Goal: Task Accomplishment & Management: Use online tool/utility

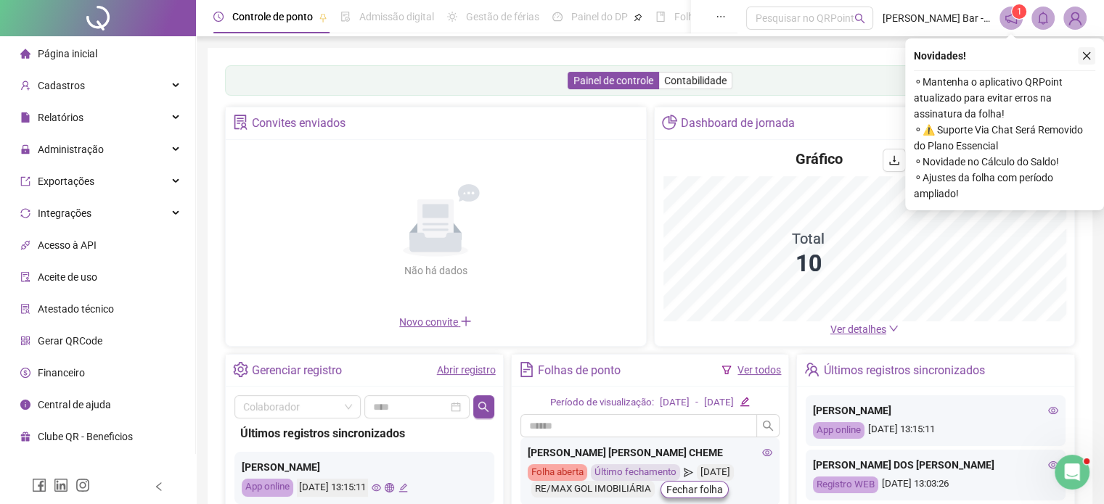
click at [1088, 57] on icon "close" at bounding box center [1087, 56] width 8 height 8
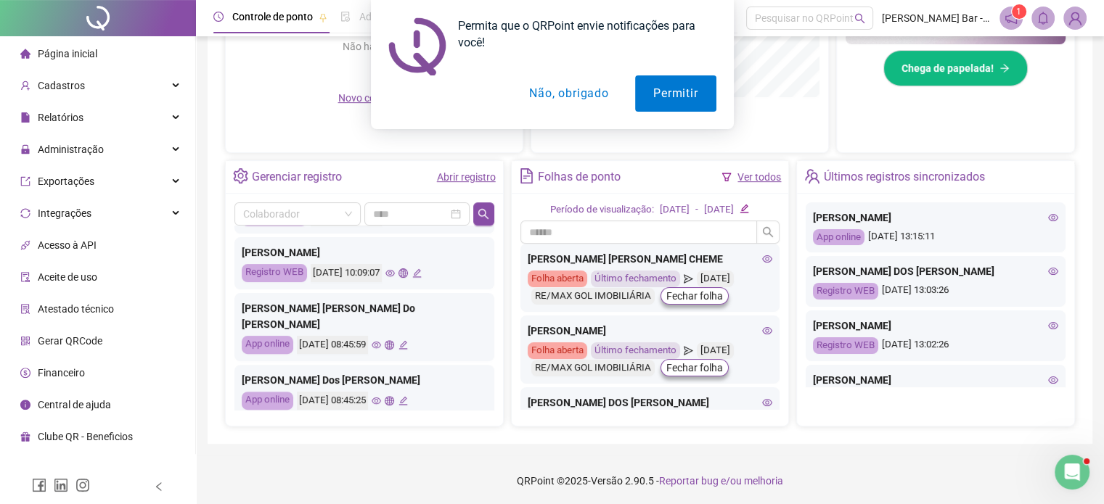
scroll to position [682, 0]
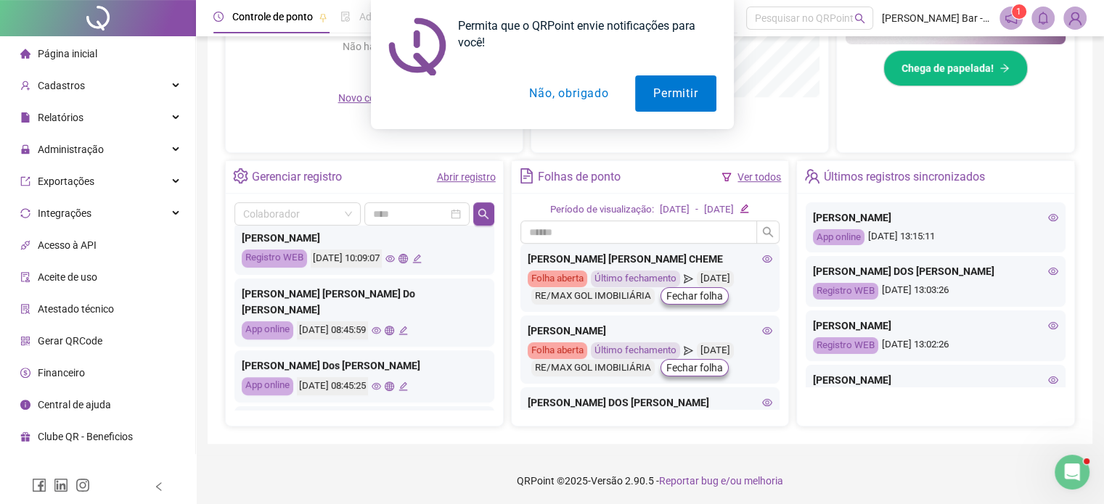
click at [587, 94] on button "Não, obrigado" at bounding box center [568, 93] width 115 height 36
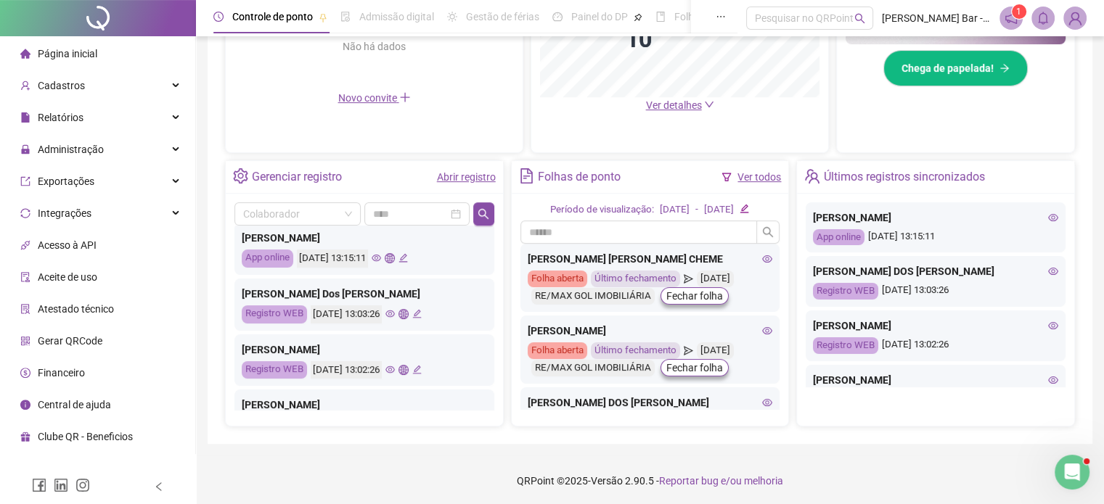
scroll to position [29, 0]
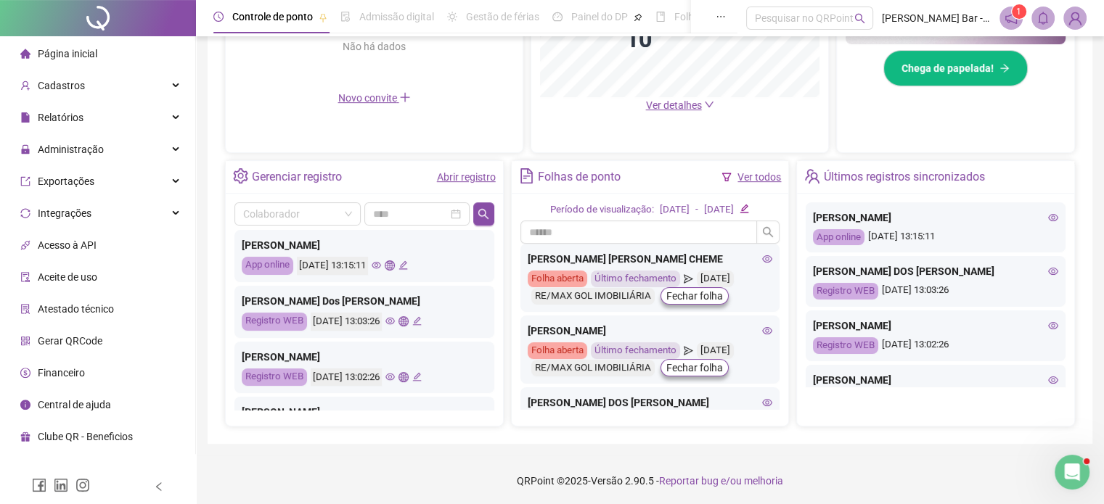
click at [381, 261] on icon "eye" at bounding box center [376, 265] width 9 height 9
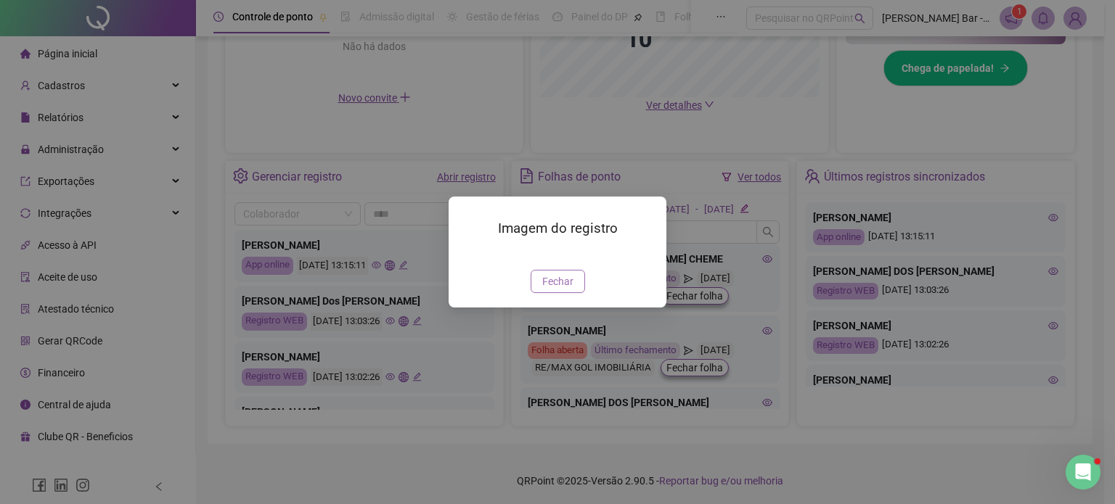
click at [562, 290] on span "Fechar" at bounding box center [557, 282] width 31 height 16
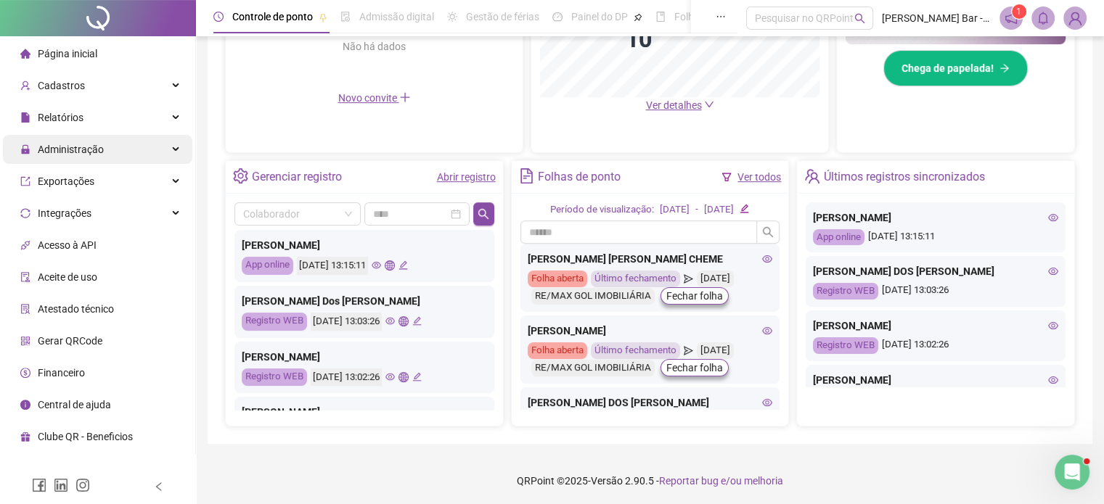
click at [86, 144] on span "Administração" at bounding box center [71, 150] width 66 height 12
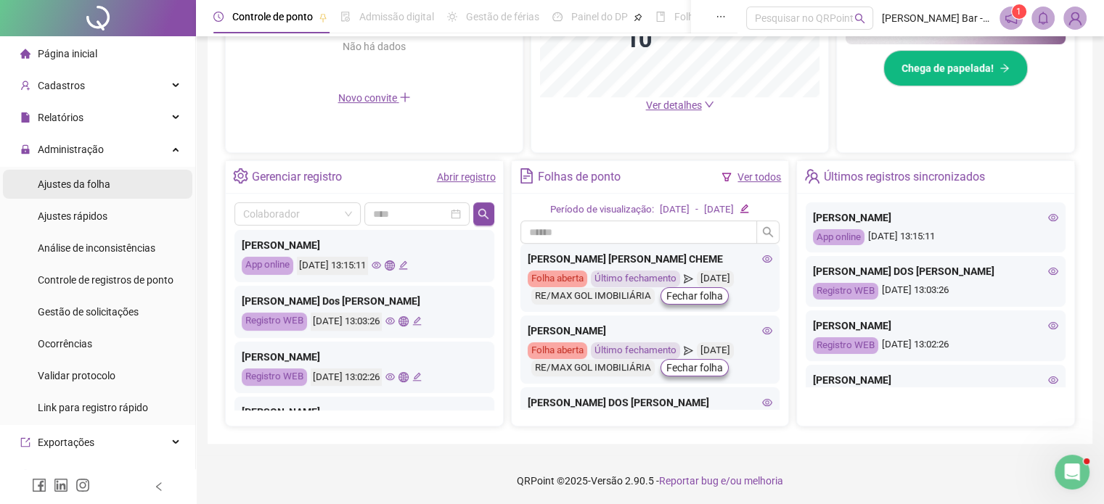
click at [99, 184] on span "Ajustes da folha" at bounding box center [74, 185] width 73 height 12
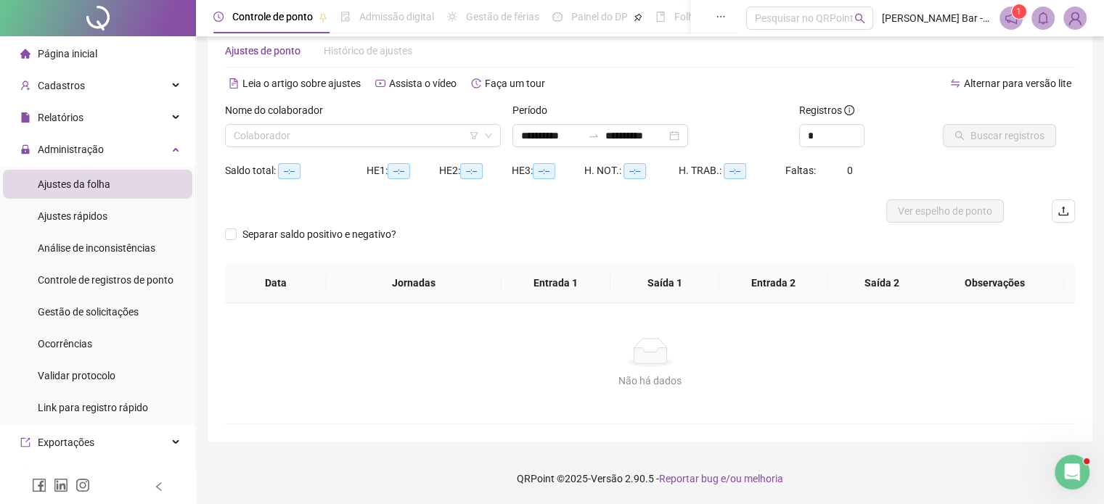
scroll to position [30, 0]
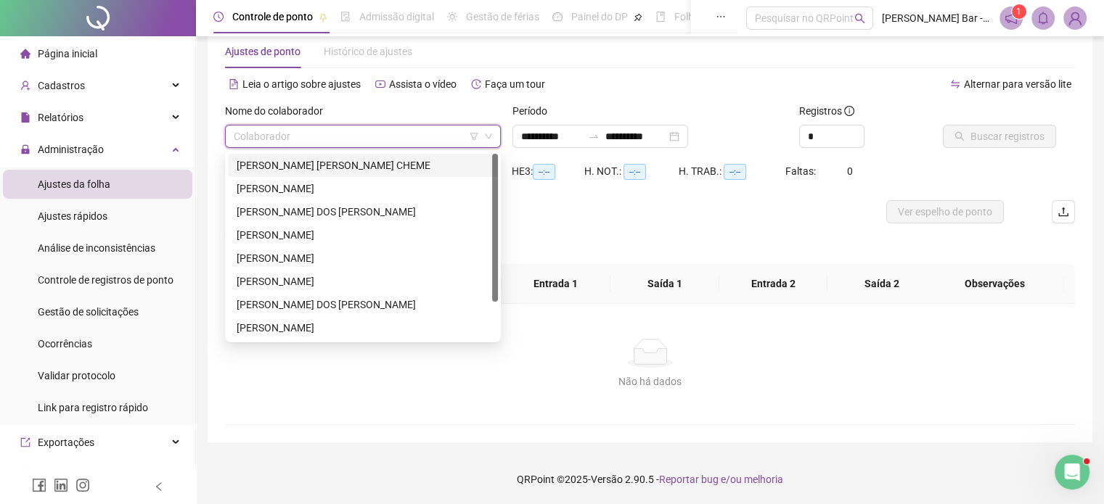
click at [361, 141] on input "search" at bounding box center [356, 137] width 245 height 22
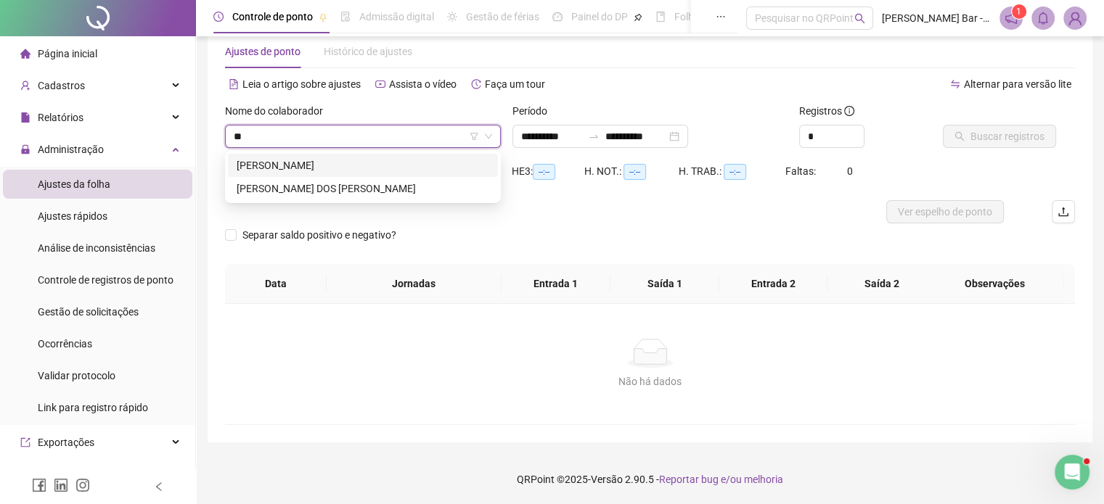
type input "***"
type input "**********"
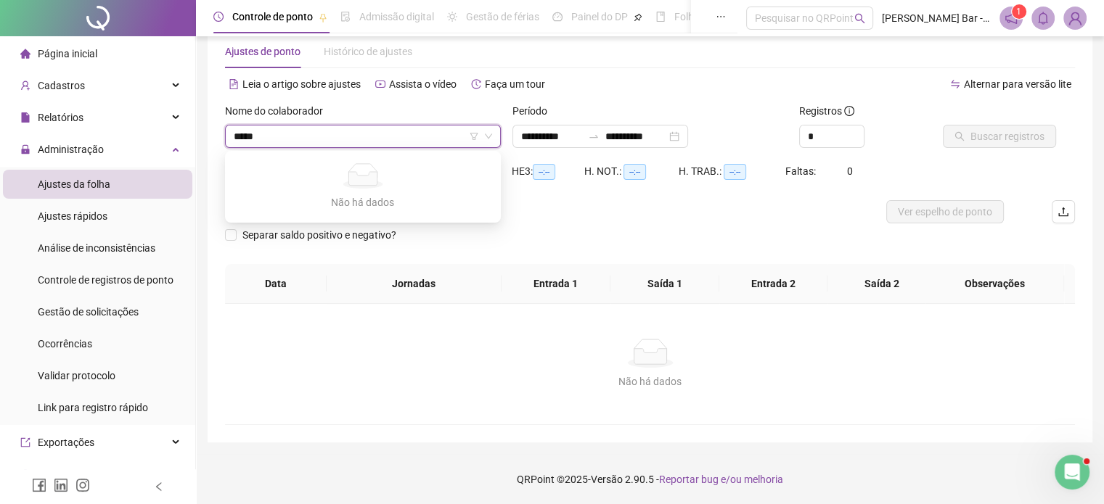
type input "****"
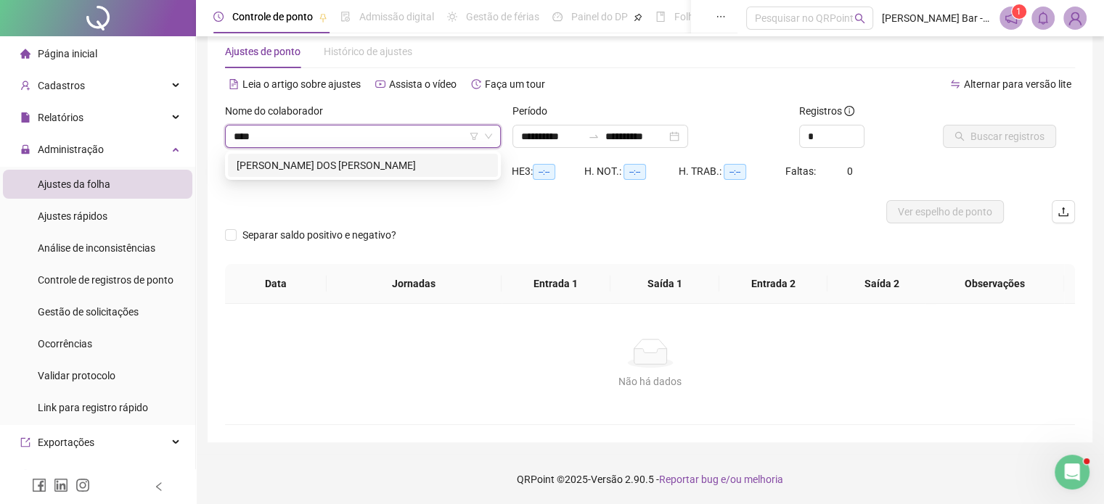
click at [362, 165] on div "[PERSON_NAME] DOS [PERSON_NAME]" at bounding box center [363, 166] width 253 height 16
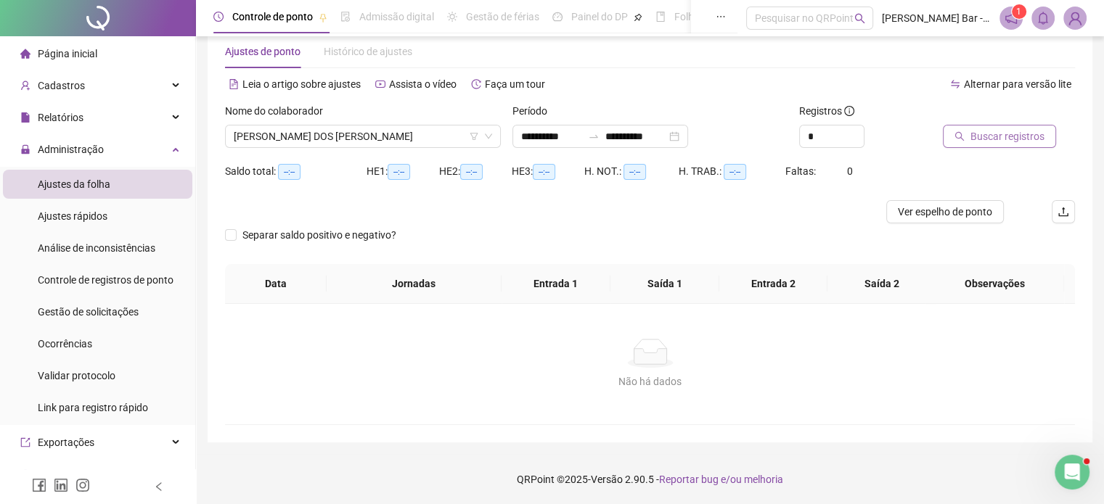
click at [1018, 135] on span "Buscar registros" at bounding box center [1007, 136] width 74 height 16
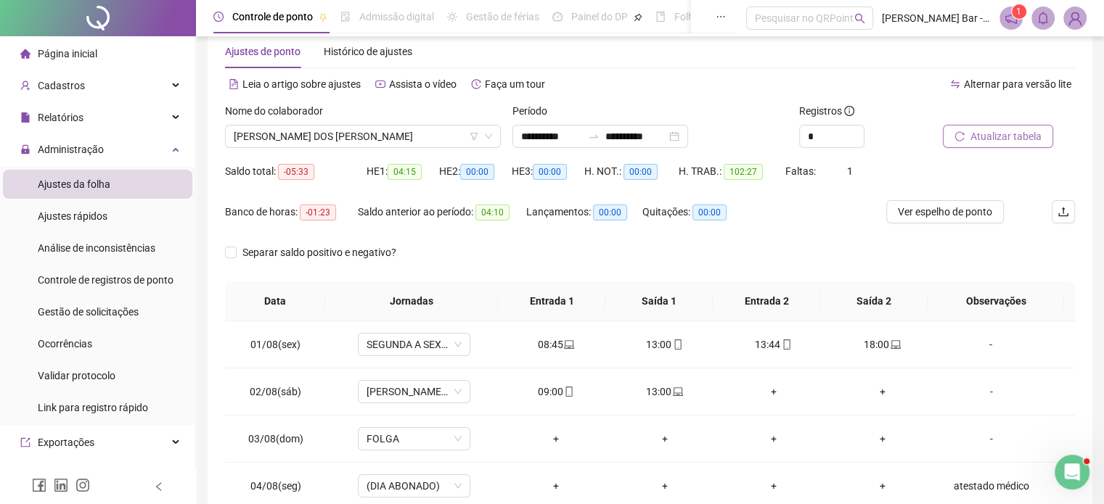
click at [1010, 133] on span "Atualizar tabela" at bounding box center [1005, 136] width 71 height 16
click at [960, 209] on span "Ver espelho de ponto" at bounding box center [945, 212] width 94 height 16
click at [954, 213] on span "Ver espelho de ponto" at bounding box center [945, 212] width 94 height 16
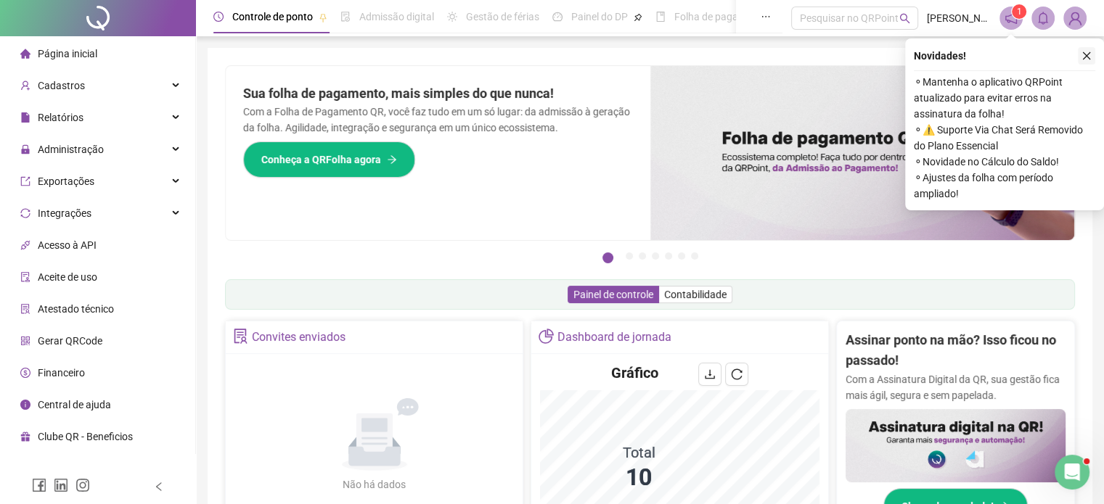
click at [1085, 57] on icon "close" at bounding box center [1087, 56] width 8 height 8
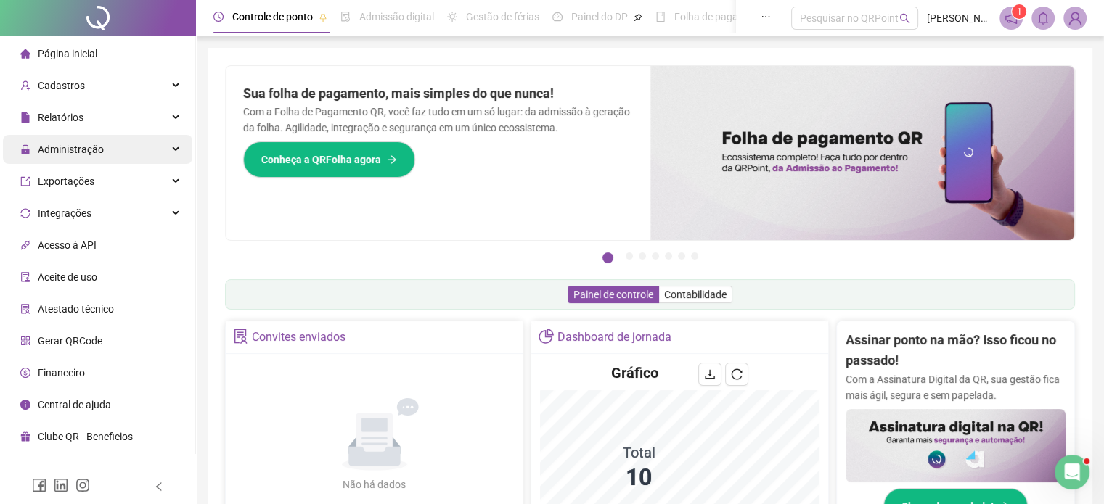
click at [76, 147] on span "Administração" at bounding box center [71, 150] width 66 height 12
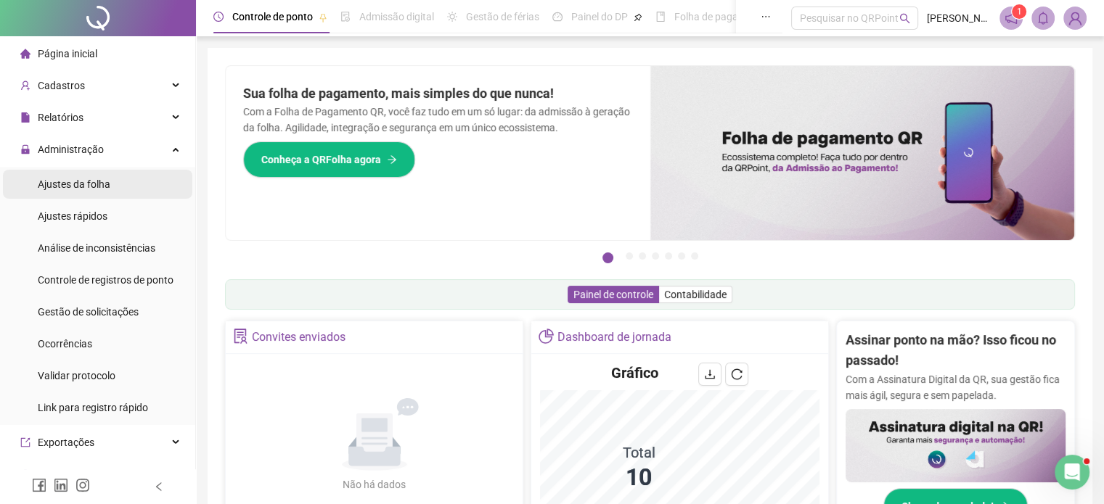
click at [89, 184] on span "Ajustes da folha" at bounding box center [74, 185] width 73 height 12
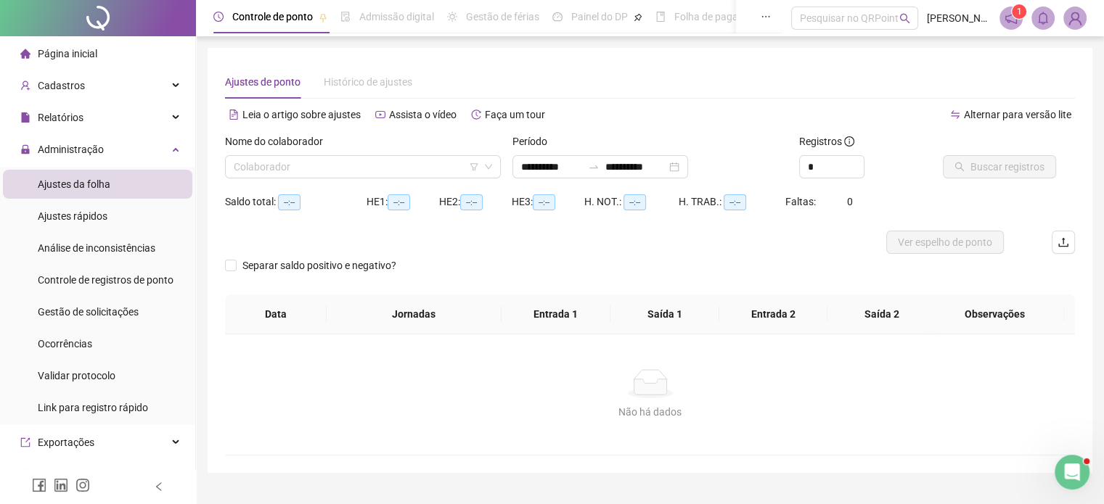
type input "**********"
click at [366, 165] on input "search" at bounding box center [356, 167] width 245 height 22
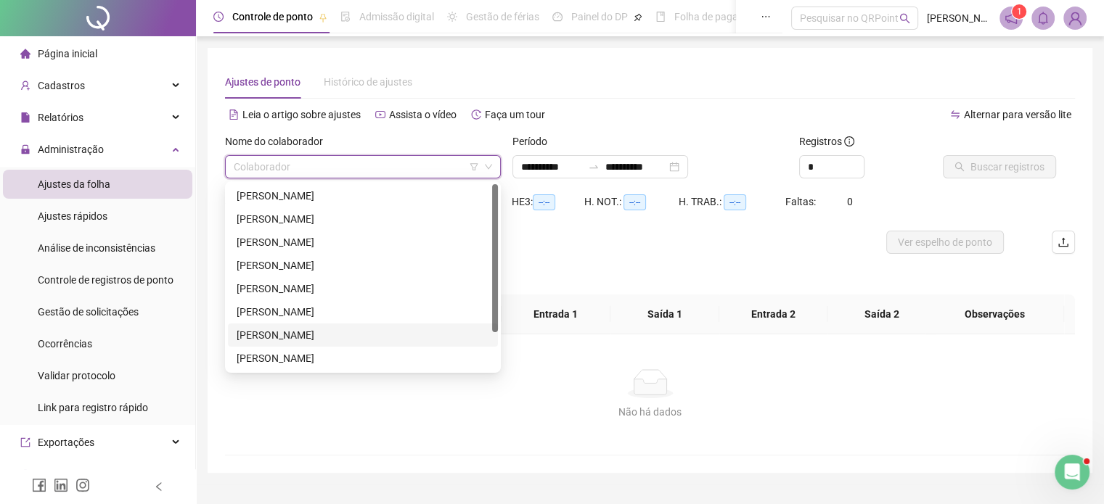
click at [308, 331] on div "[PERSON_NAME] DOS [PERSON_NAME]" at bounding box center [363, 335] width 253 height 16
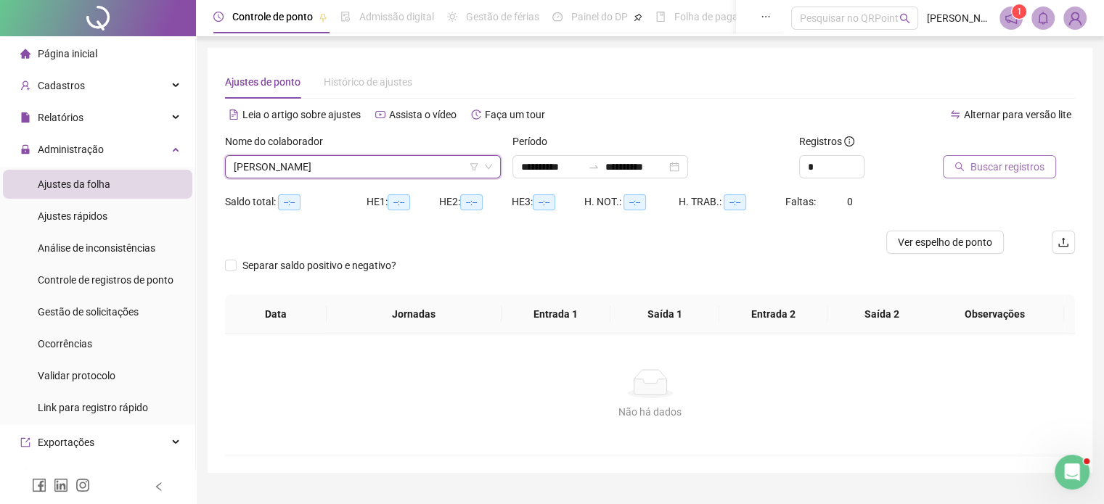
click at [990, 168] on span "Buscar registros" at bounding box center [1007, 167] width 74 height 16
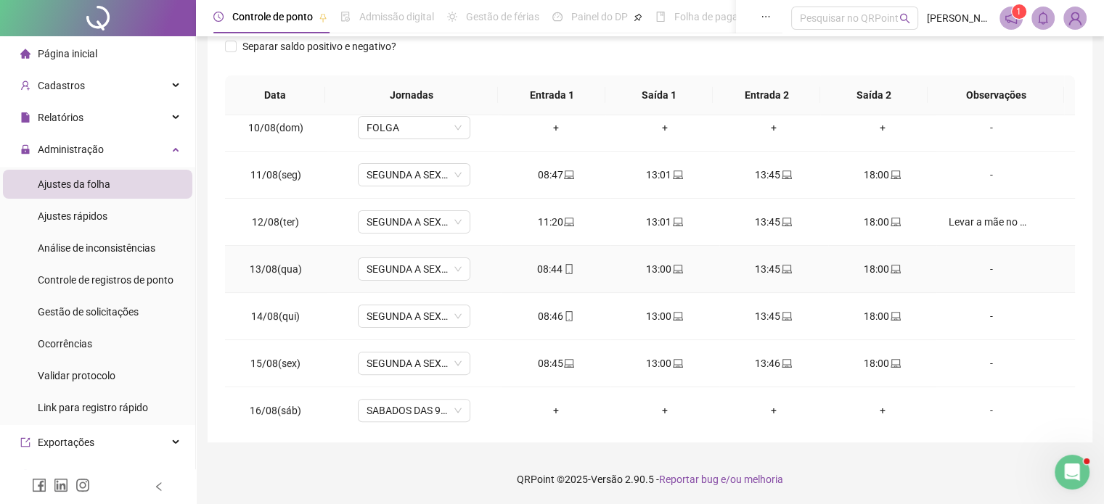
scroll to position [536, 0]
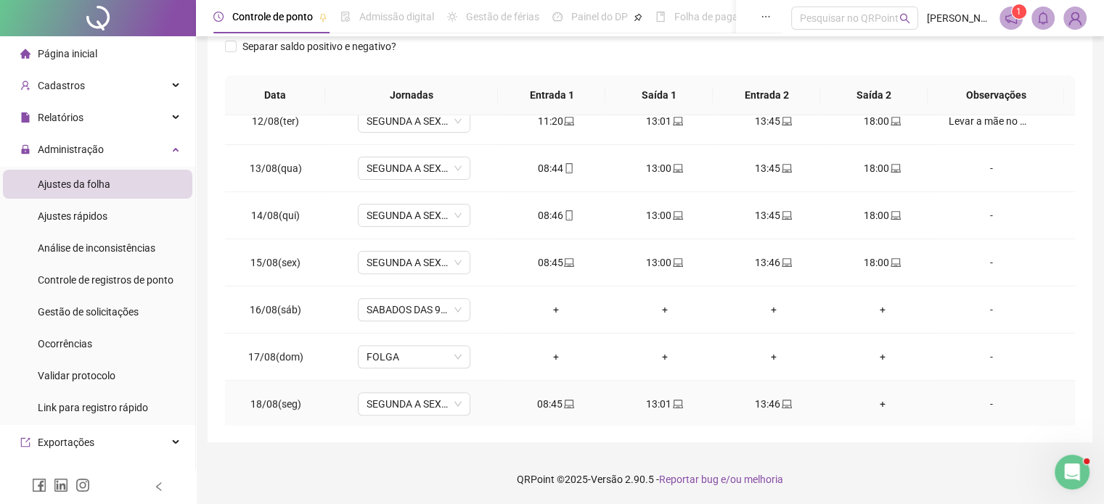
click at [872, 401] on div "+" at bounding box center [883, 404] width 86 height 16
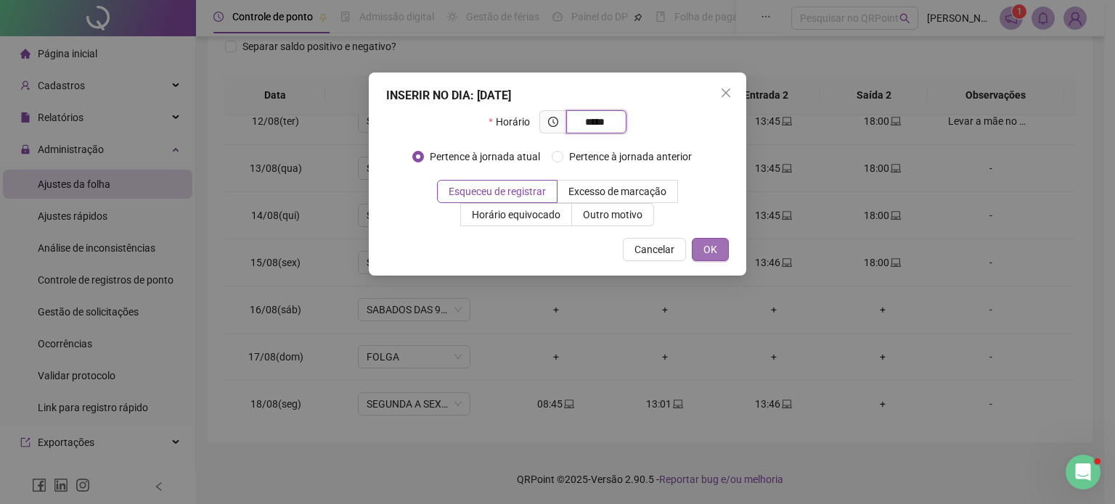
type input "*****"
click at [724, 251] on button "OK" at bounding box center [710, 249] width 37 height 23
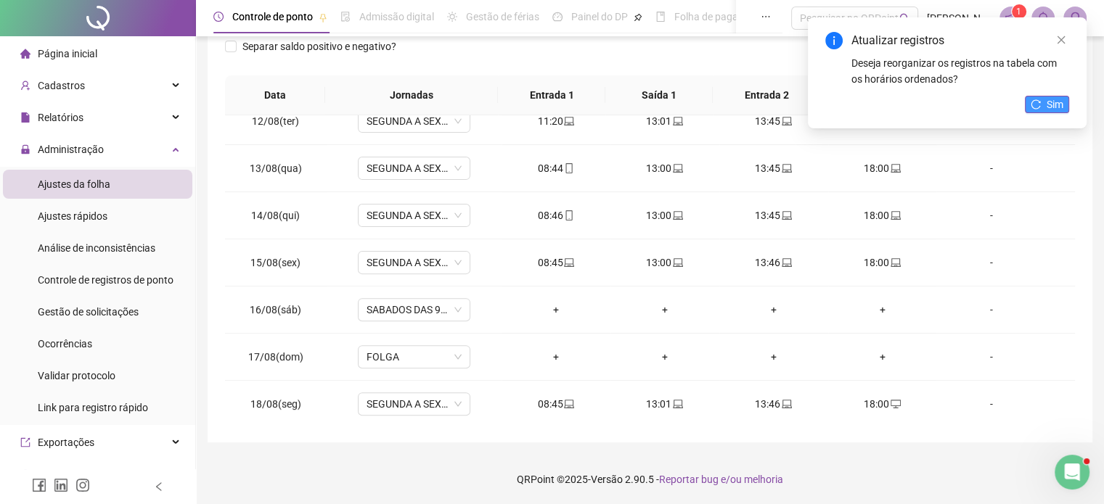
click at [1036, 102] on icon "reload" at bounding box center [1036, 104] width 10 height 10
